Goal: Find specific page/section: Find specific page/section

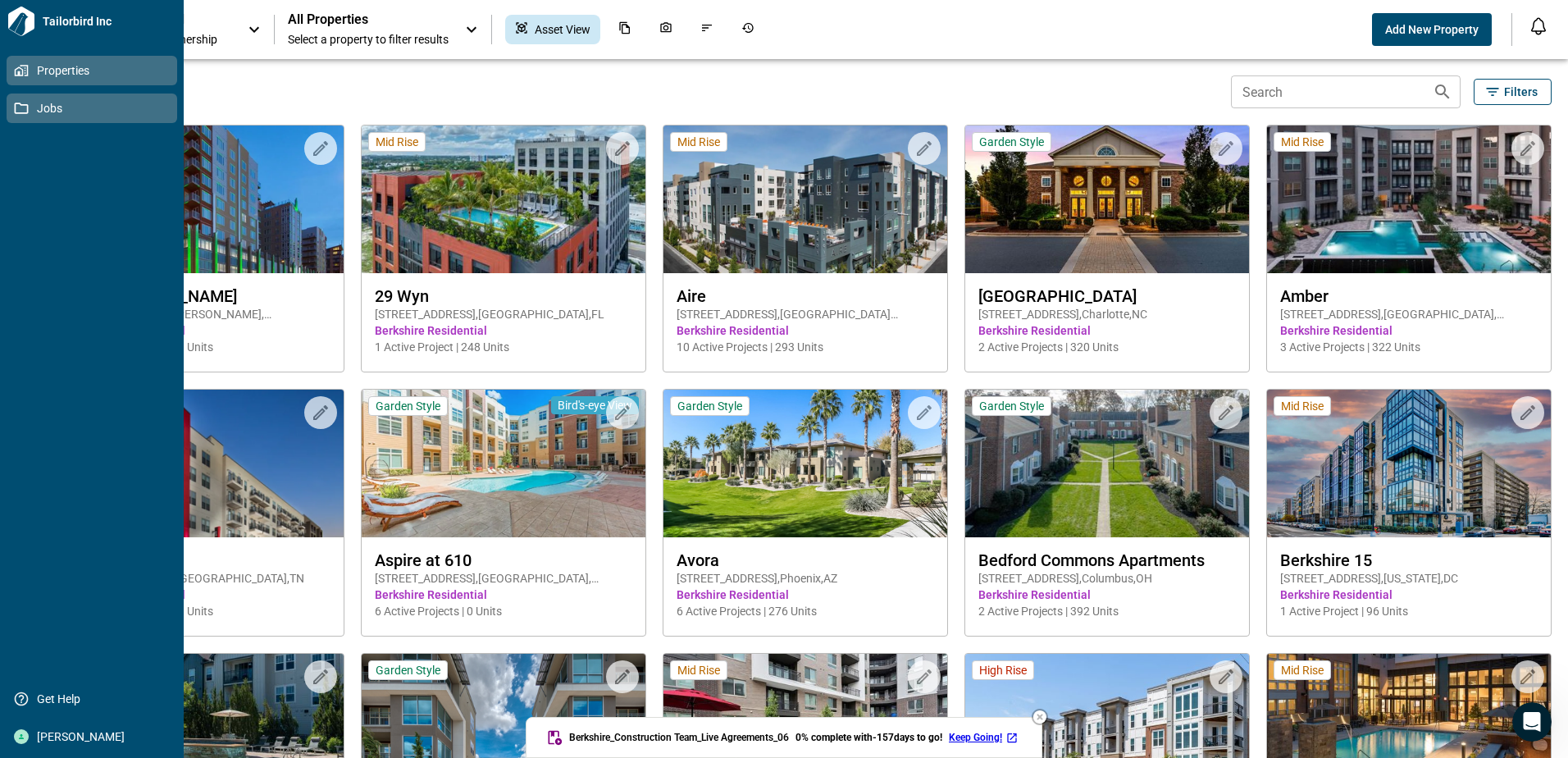
click at [26, 105] on icon at bounding box center [21, 109] width 14 height 12
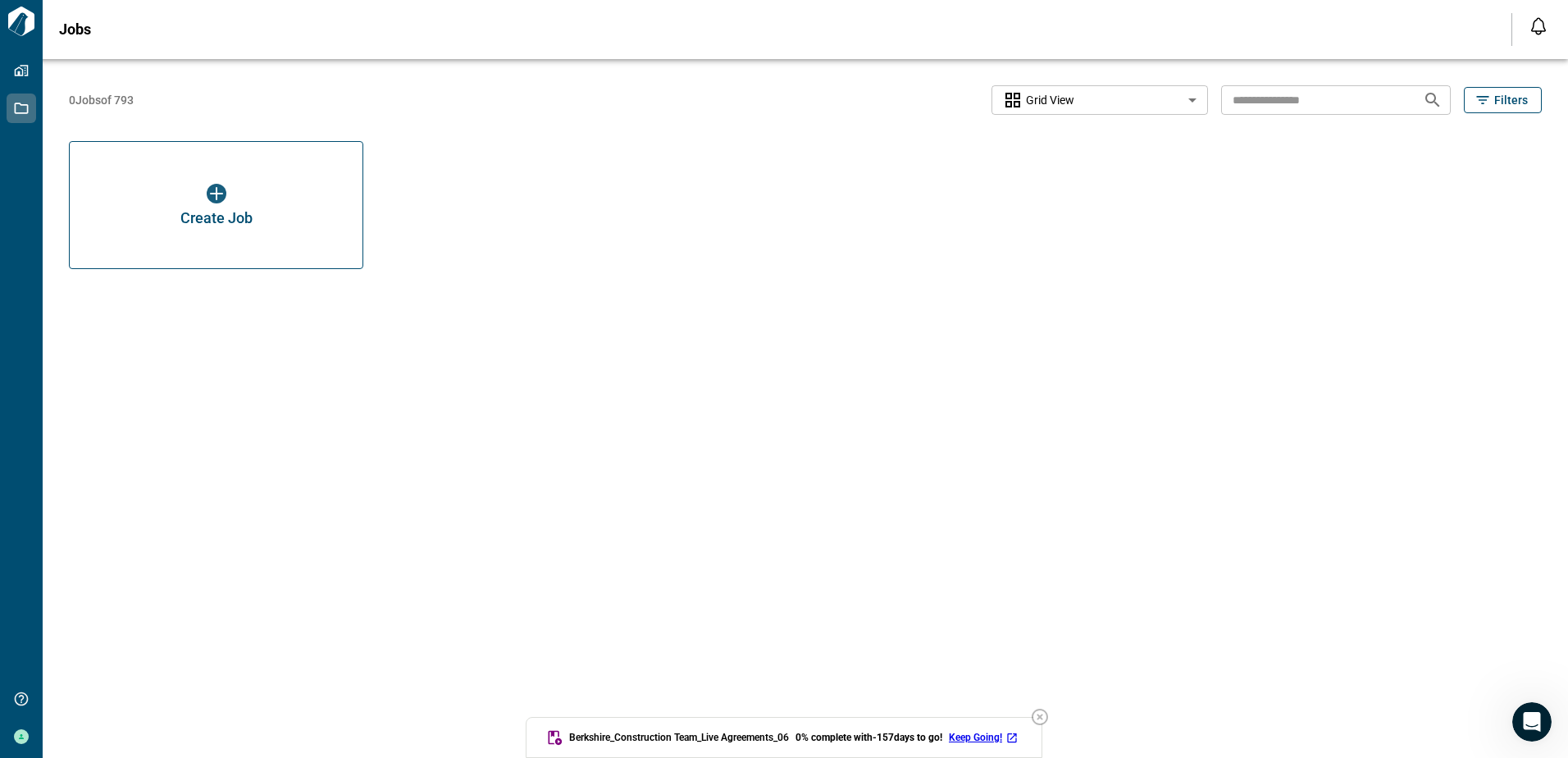
click at [1044, 715] on icon "button" at bounding box center [1039, 716] width 16 height 16
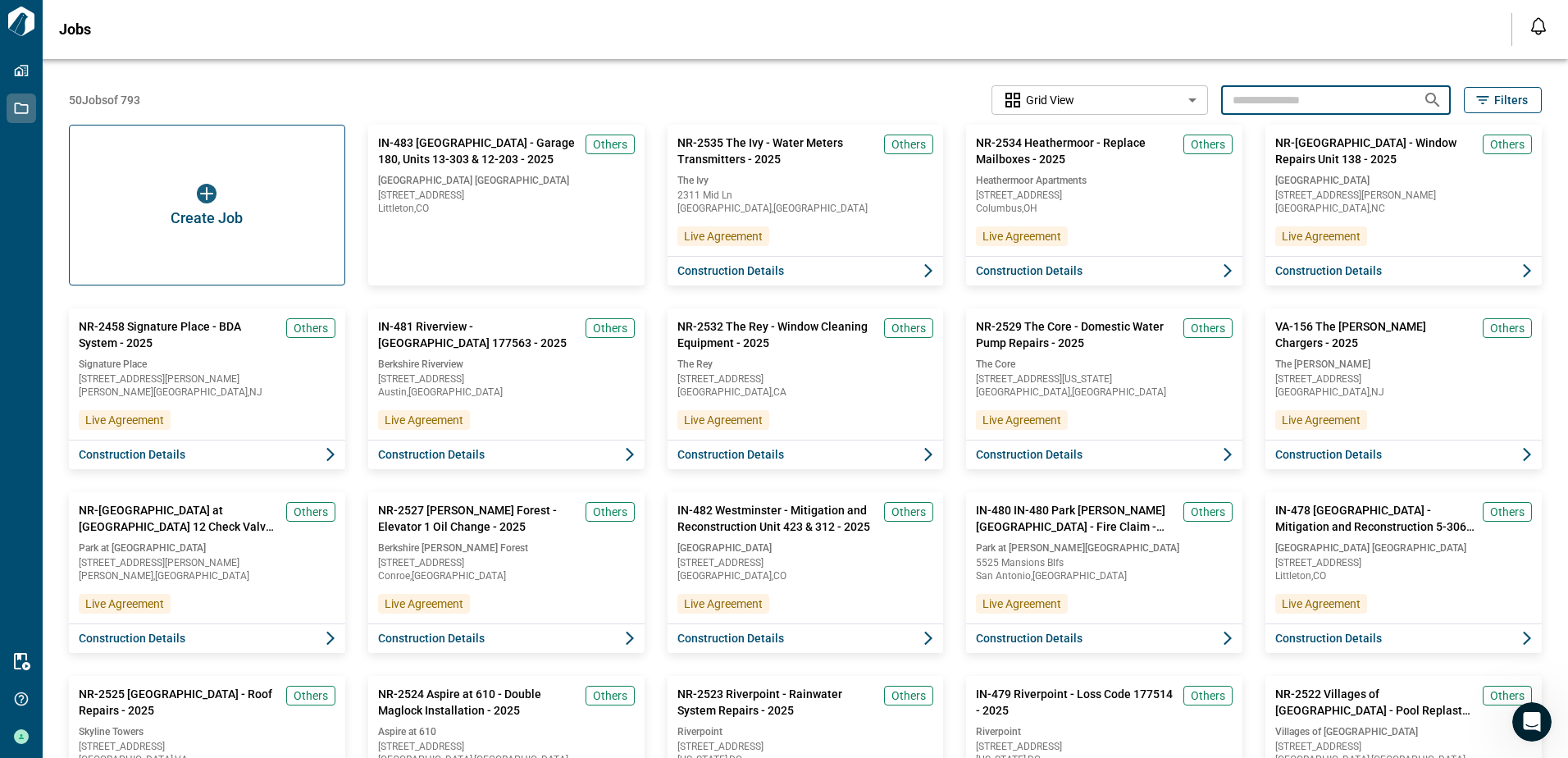
click at [1296, 104] on input "text" at bounding box center [1315, 99] width 189 height 30
click at [1291, 103] on input "*******" at bounding box center [1315, 99] width 189 height 30
type input "**********"
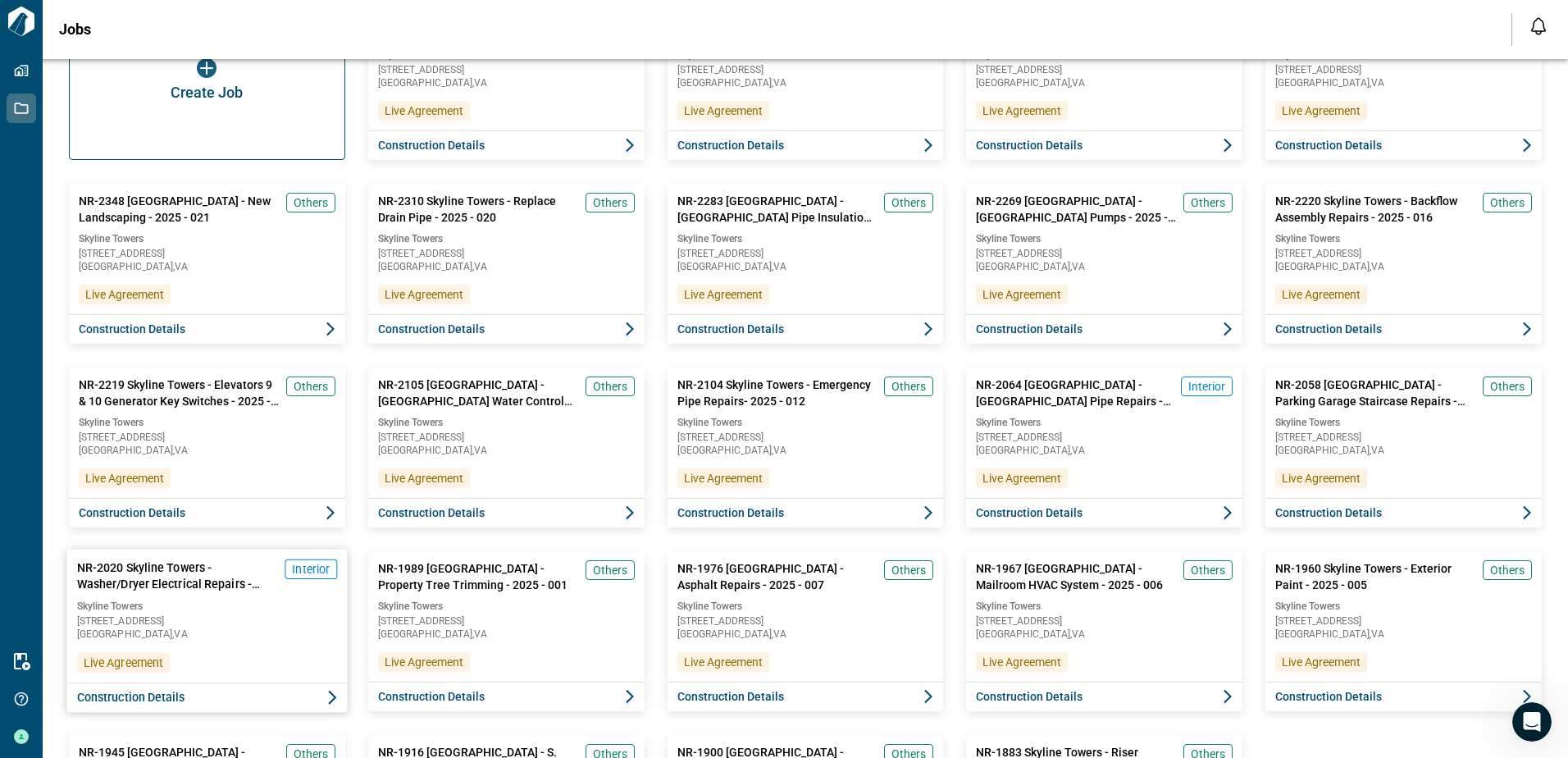
scroll to position [164, 0]
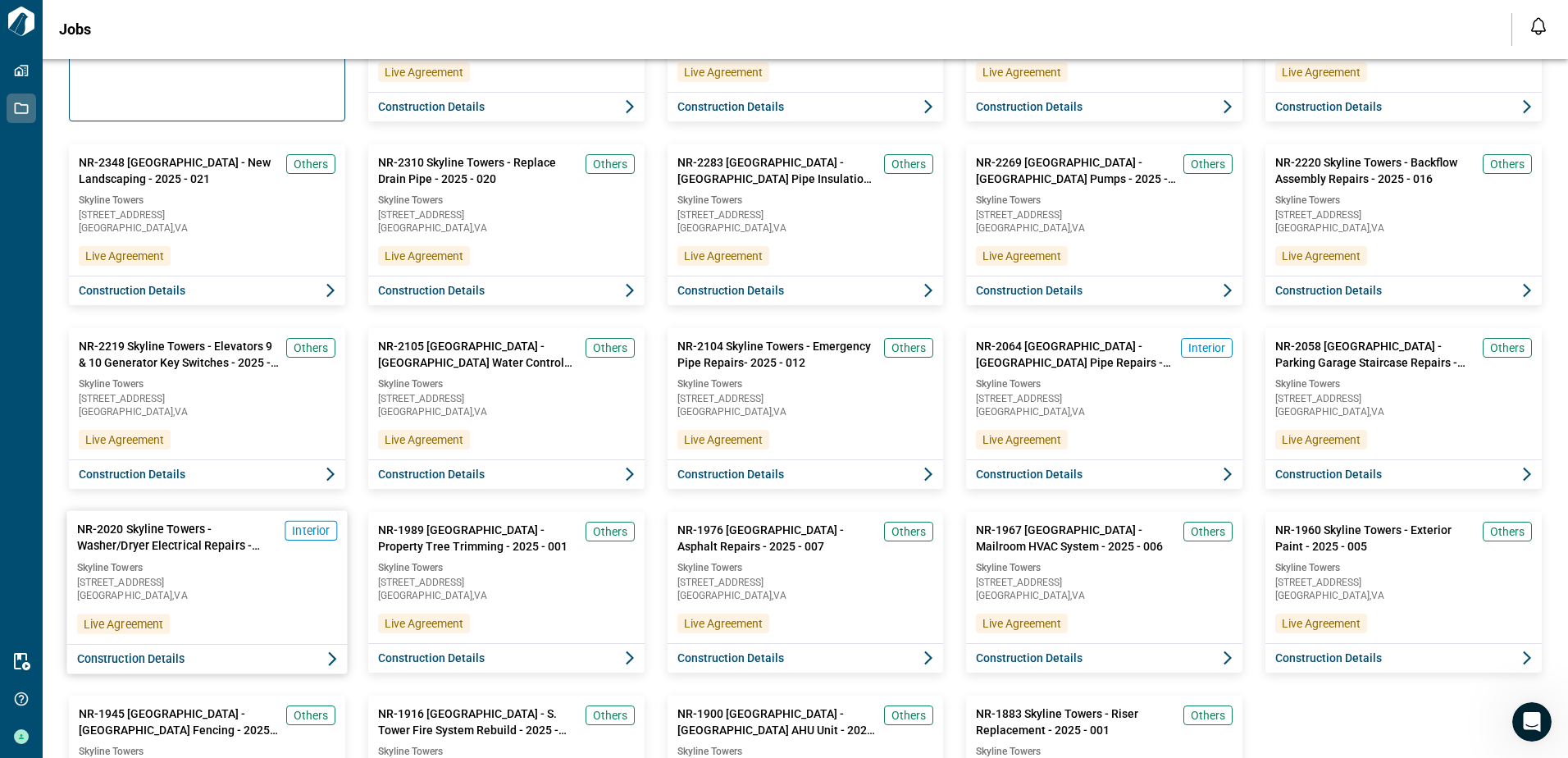
click at [137, 653] on span "Construction Details" at bounding box center [132, 658] width 109 height 16
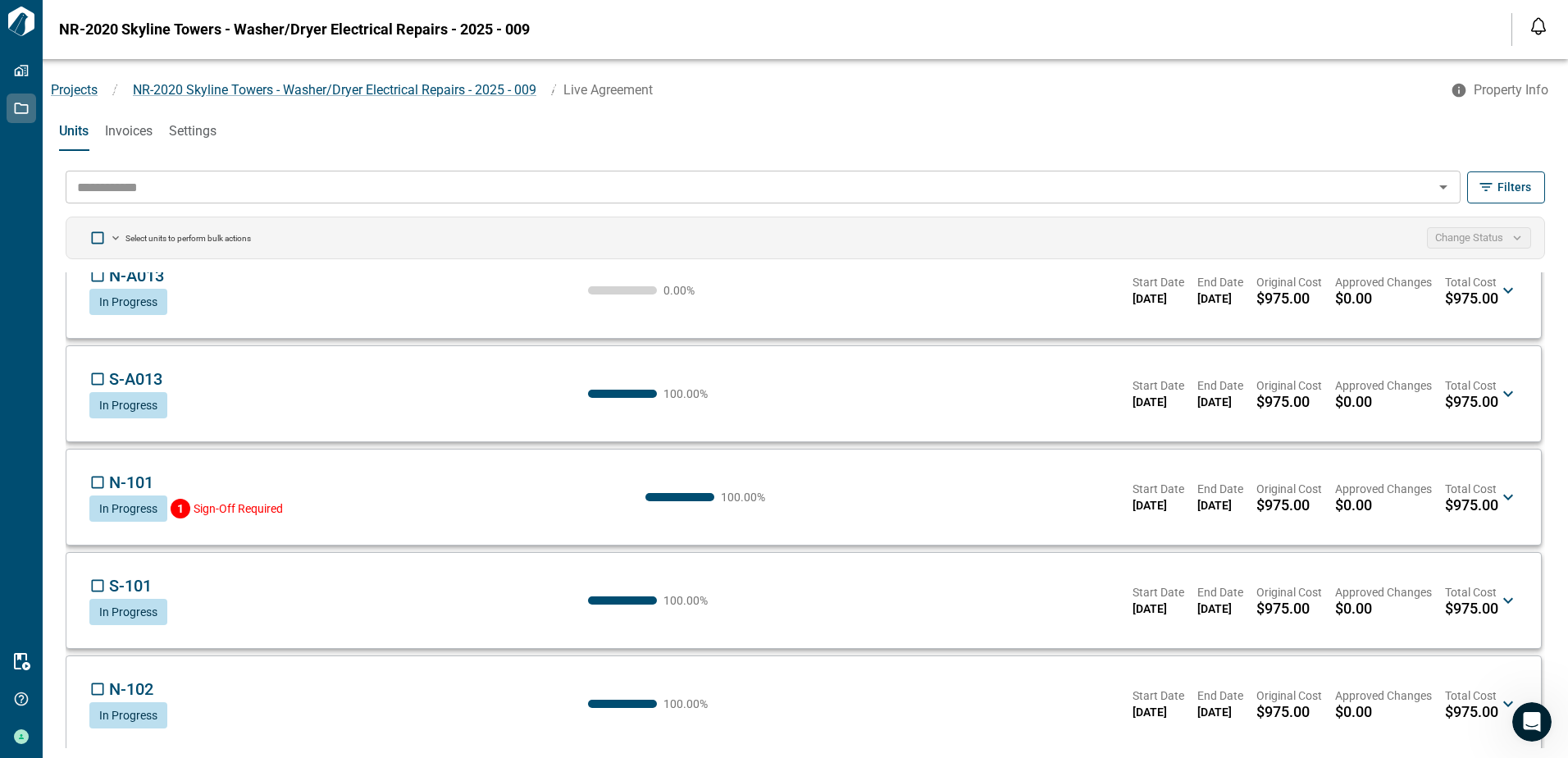
scroll to position [246, 0]
click at [1466, 237] on button "Change Status" at bounding box center [1478, 237] width 104 height 21
click at [1490, 237] on button "Change Status" at bounding box center [1478, 237] width 104 height 21
click at [1435, 300] on li "Mark as complete" at bounding box center [1464, 300] width 130 height 29
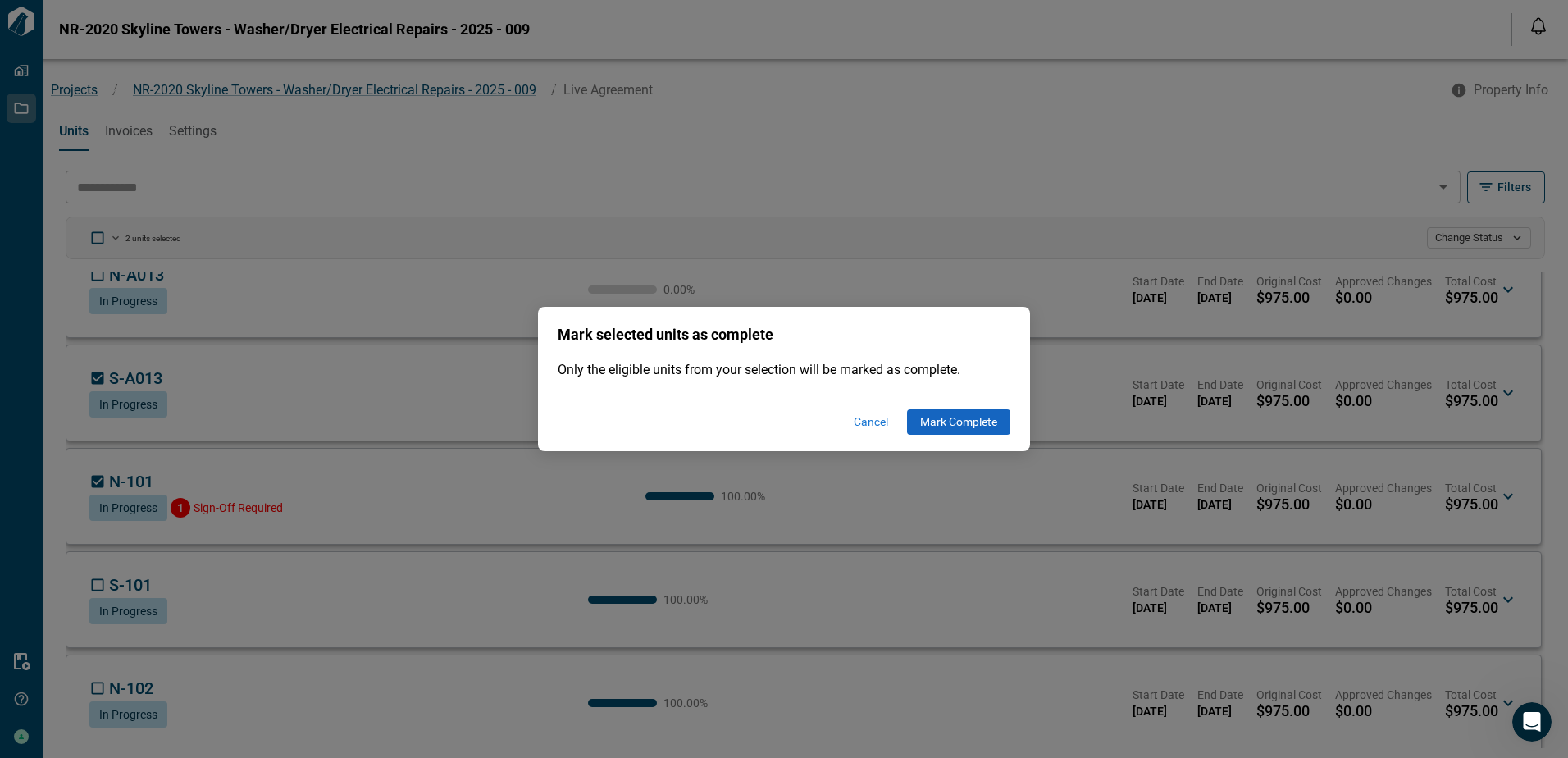
click at [928, 419] on button "Mark Complete" at bounding box center [958, 421] width 104 height 24
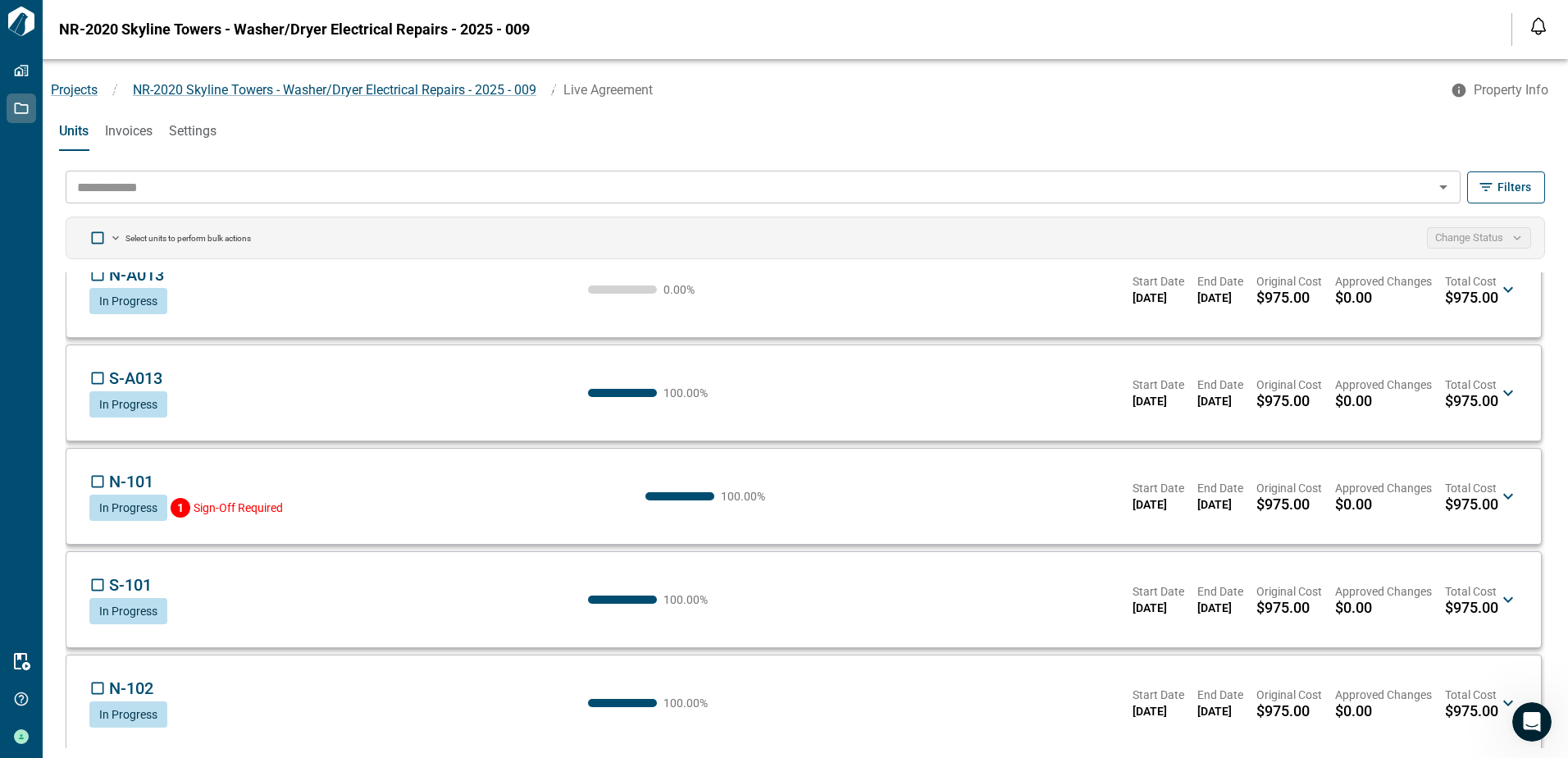
click at [893, 99] on ol "Projects / NR-2020 Skyline Towers - Washer/Dryer Electrical Repairs - 2025 - 00…" at bounding box center [741, 90] width 1397 height 19
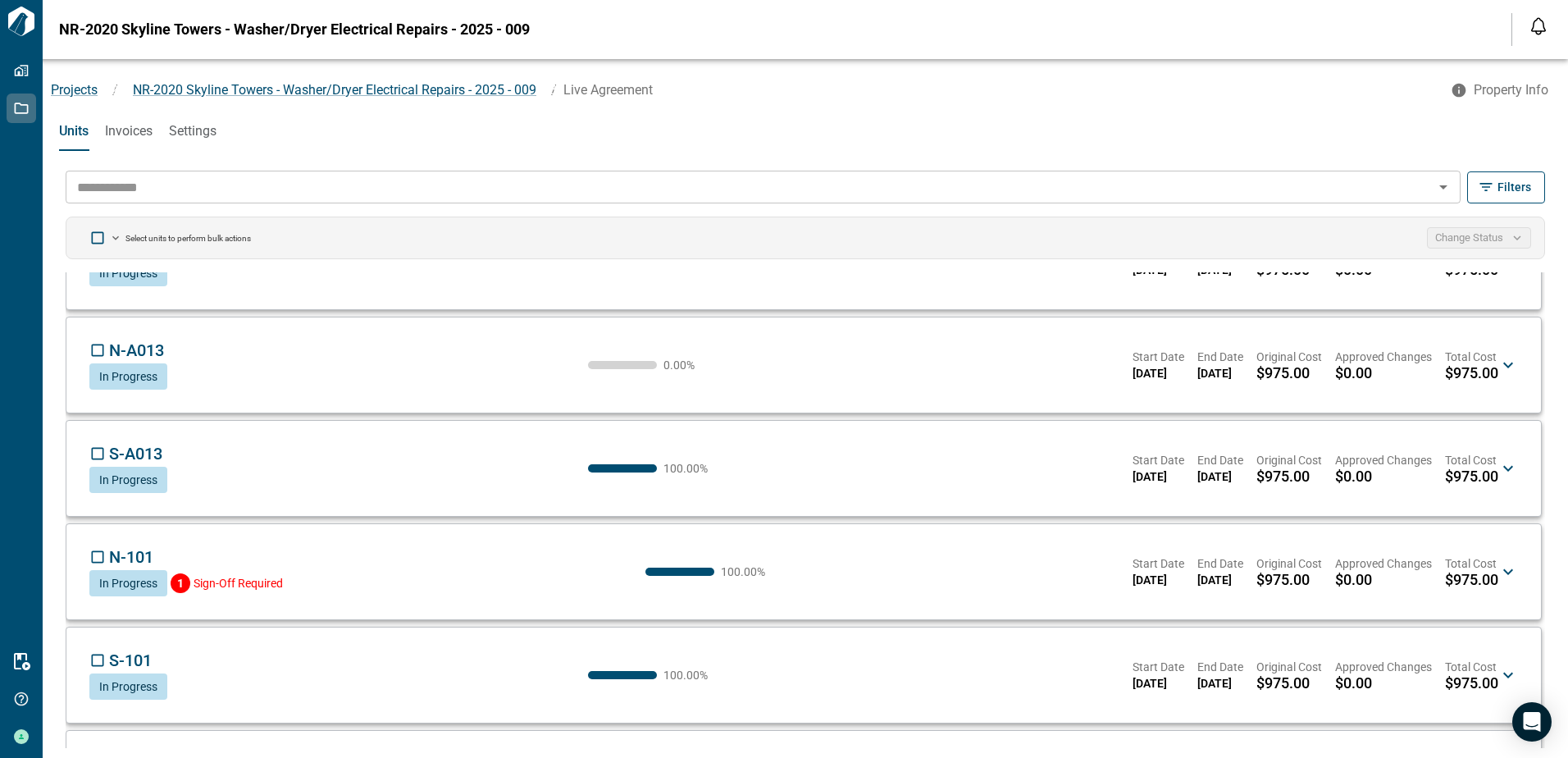
scroll to position [246, 0]
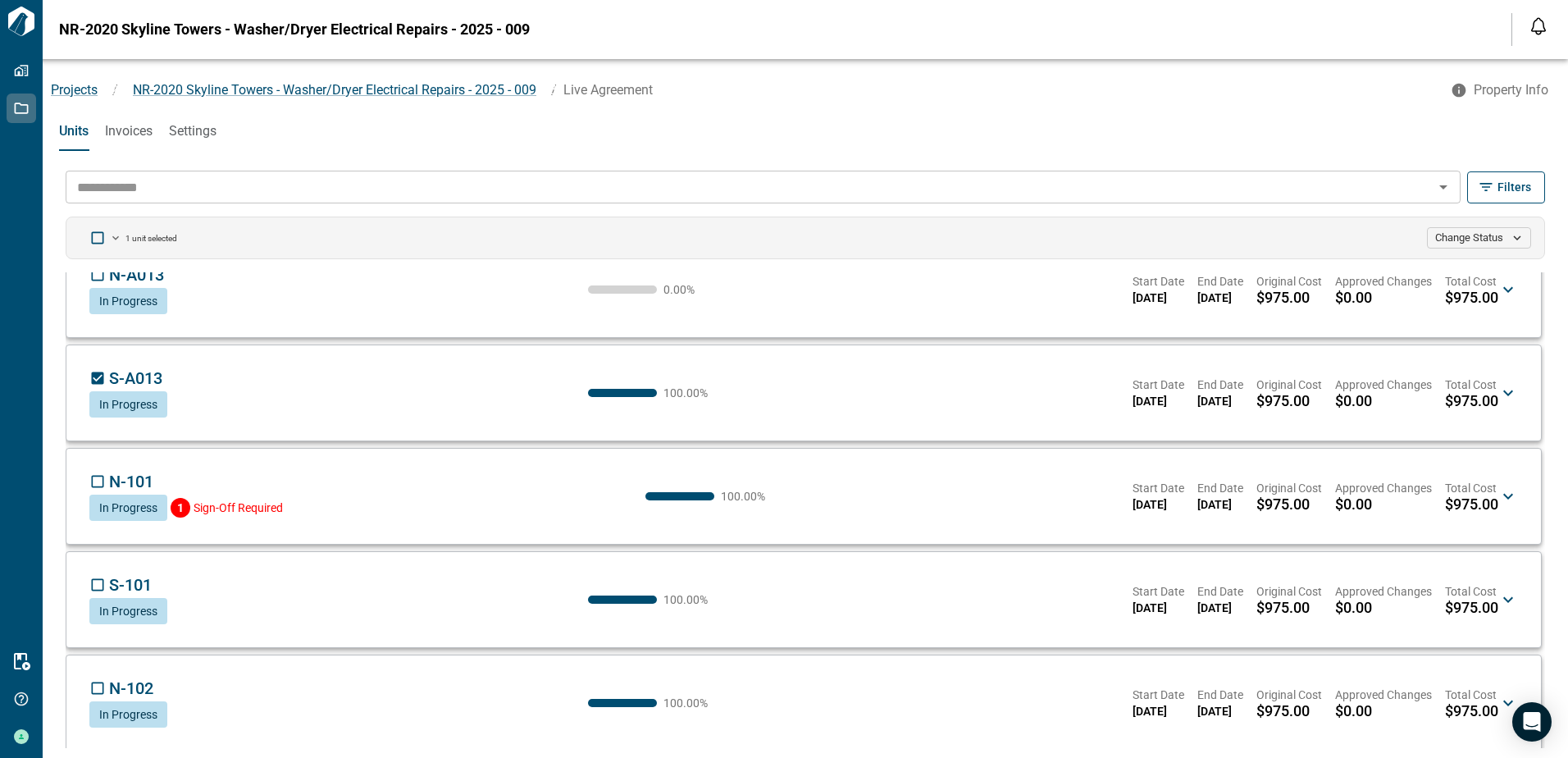
click at [155, 131] on div "Units Invoices Settings" at bounding box center [805, 131] width 1525 height 40
click at [123, 128] on span "Invoices" at bounding box center [128, 131] width 47 height 16
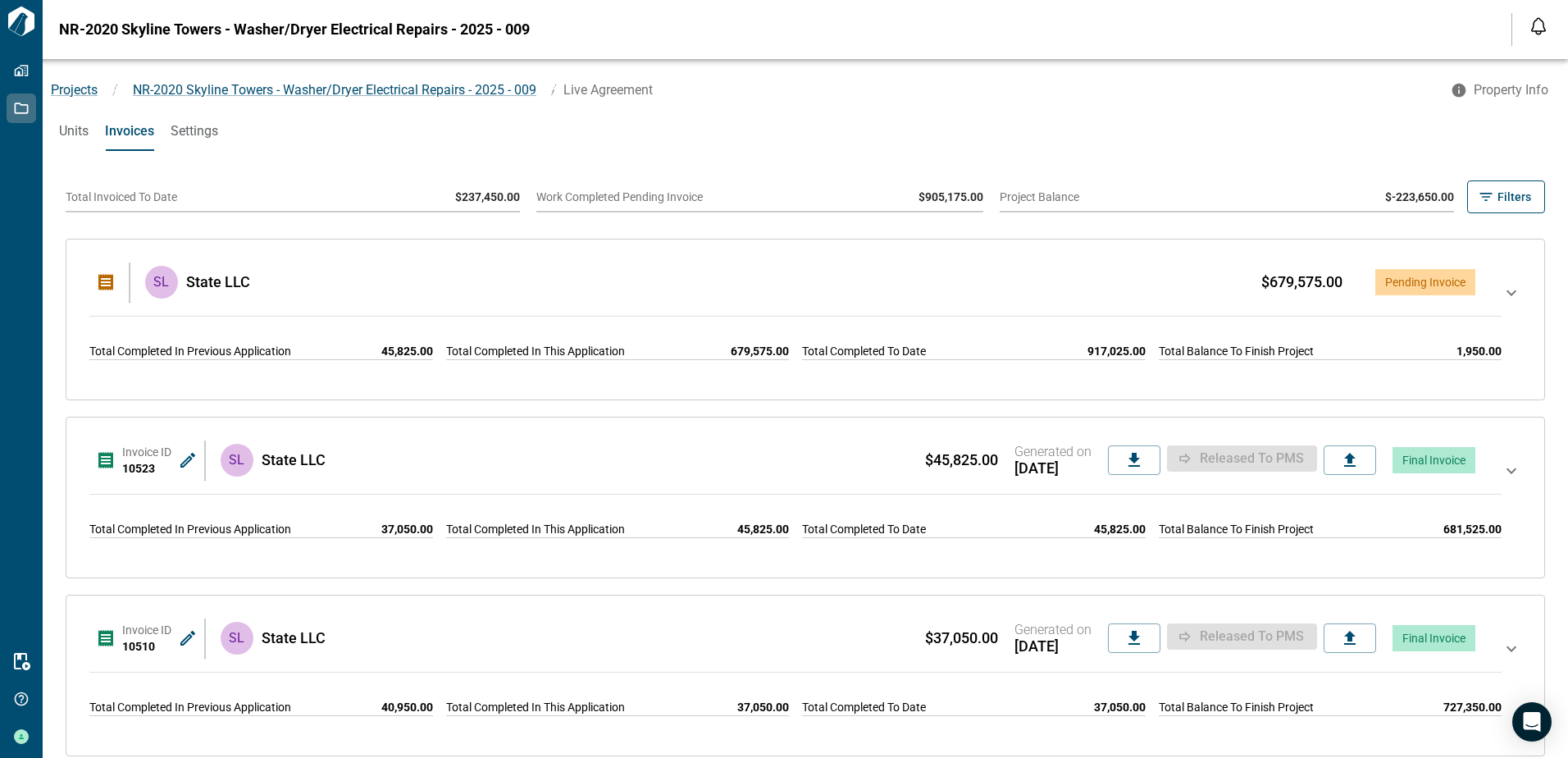
drag, startPoint x: 56, startPoint y: 23, endPoint x: 56, endPoint y: 35, distance: 12.0
click at [56, 24] on div "NR-2020 Skyline Towers - Washer/Dryer Electrical Repairs - 2025 - 009 Notificat…" at bounding box center [784, 29] width 1568 height 59
drag, startPoint x: 60, startPoint y: 25, endPoint x: 549, endPoint y: 16, distance: 489.1
click at [549, 16] on div "NR-2020 Skyline Towers - Washer/Dryer Electrical Repairs - 2025 - 009 Notificat…" at bounding box center [784, 29] width 1568 height 59
copy span "NR-2020 Skyline Towers - Washer/Dryer Electrical Repairs - 2025 - 009"
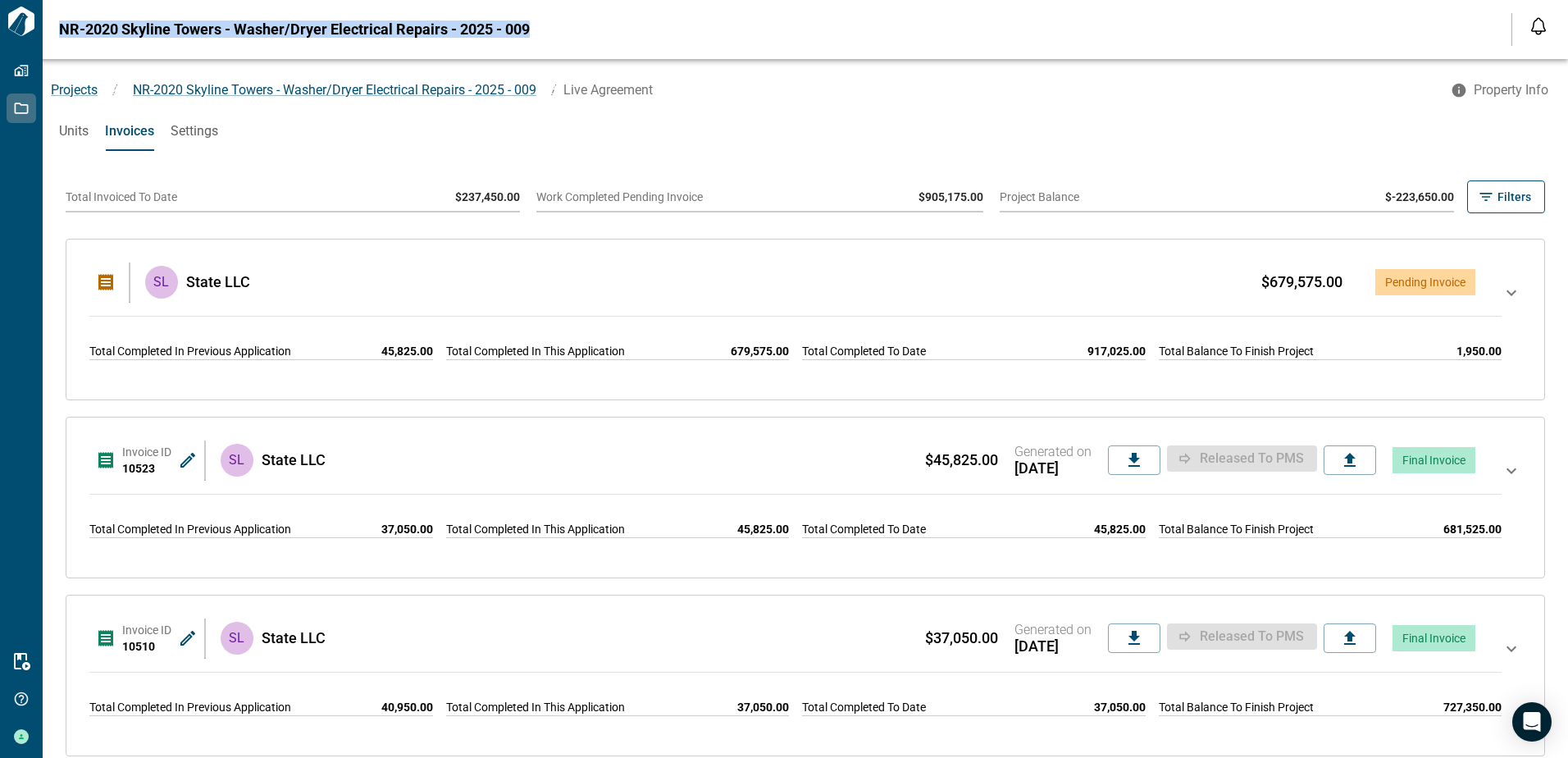
drag, startPoint x: 65, startPoint y: 132, endPoint x: 434, endPoint y: 123, distance: 369.1
click at [65, 132] on span "Units" at bounding box center [74, 131] width 29 height 16
click at [599, 139] on div "Units Invoices Settings" at bounding box center [805, 131] width 1525 height 40
